Goal: Task Accomplishment & Management: Use online tool/utility

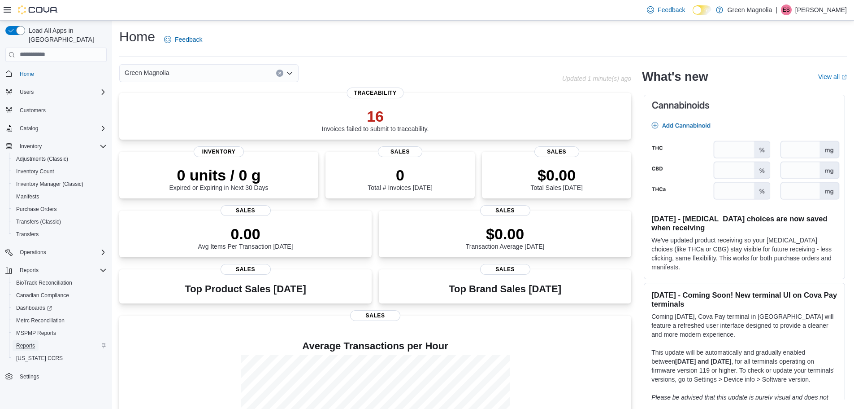
click at [28, 342] on span "Reports" at bounding box center [25, 345] width 19 height 7
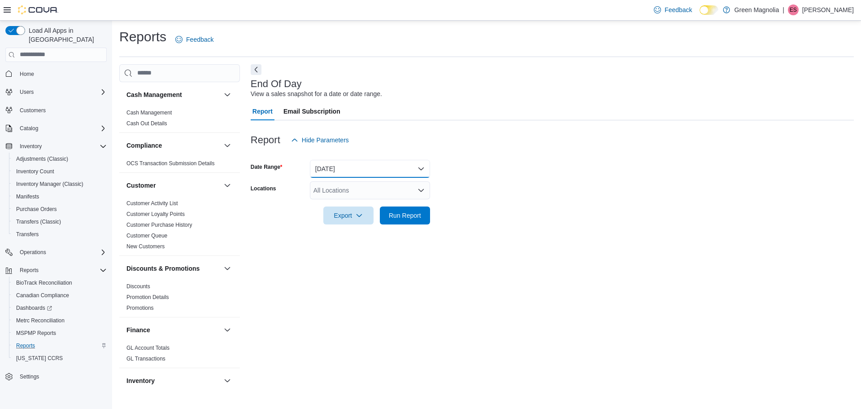
click at [387, 173] on button "[DATE]" at bounding box center [370, 169] width 120 height 18
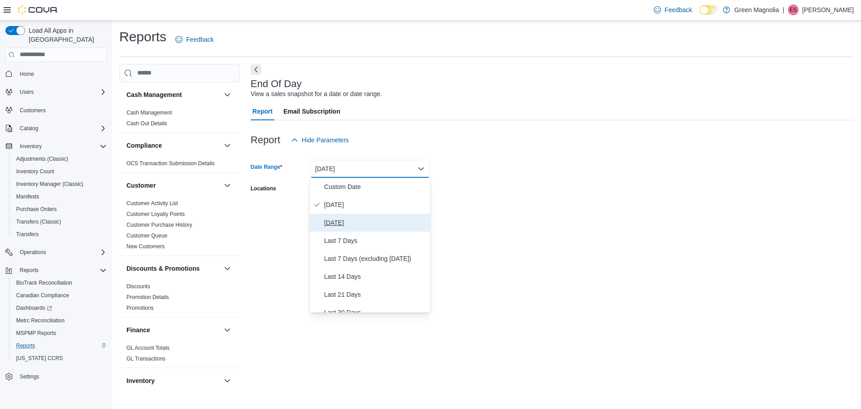
click at [339, 219] on span "[DATE]" at bounding box center [375, 222] width 102 height 11
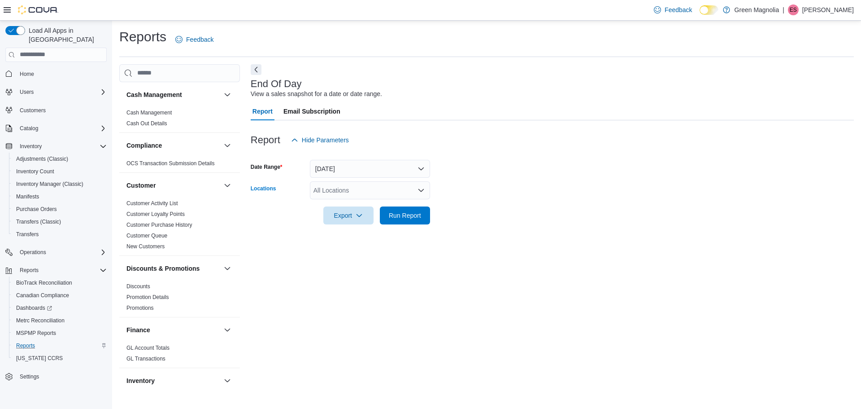
click at [345, 191] on div "All Locations" at bounding box center [370, 190] width 120 height 18
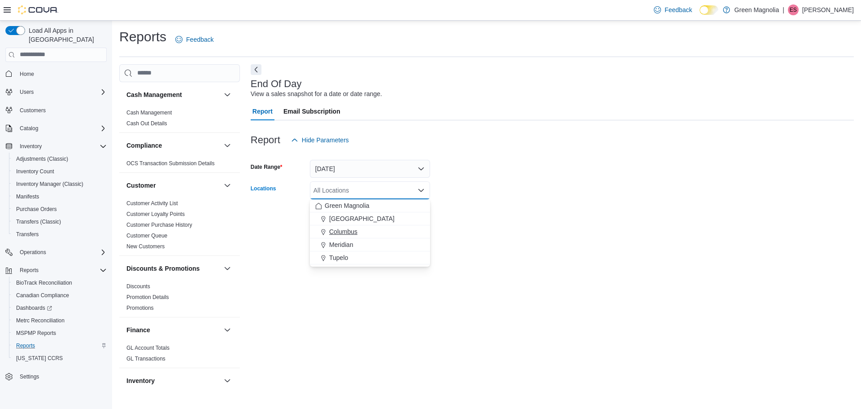
click at [344, 230] on span "Columbus" at bounding box center [343, 231] width 28 height 9
click at [425, 197] on div "Columbus Combo box. Selected. [GEOGRAPHIC_DATA]. Press Backspace to delete [GEO…" at bounding box center [370, 190] width 120 height 18
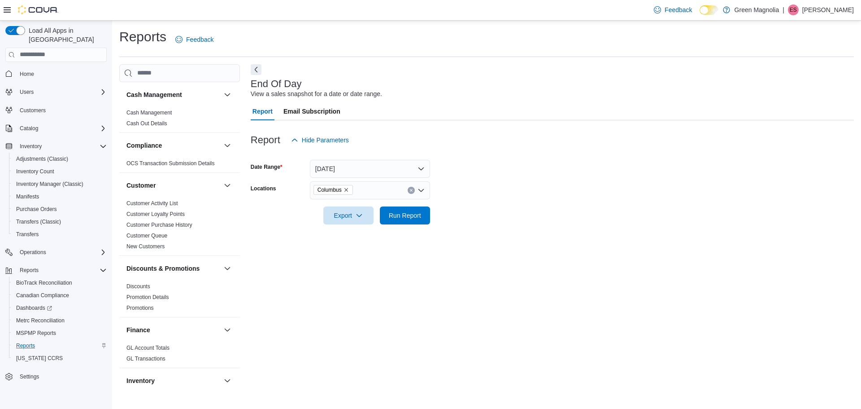
click at [456, 194] on form "Date Range [DATE] Locations Columbus Export Run Report" at bounding box center [552, 186] width 603 height 75
click at [348, 221] on span "Export" at bounding box center [348, 215] width 39 height 18
click at [358, 234] on span "Export to Excel" at bounding box center [350, 233] width 40 height 7
click at [417, 219] on span "Run Report" at bounding box center [404, 215] width 39 height 18
